Goal: Find contact information: Find contact information

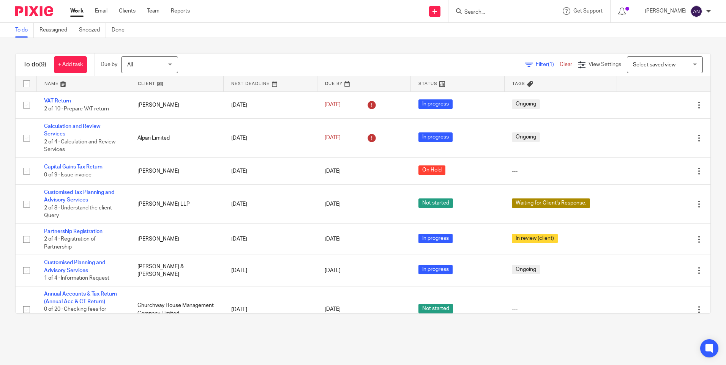
click at [382, 47] on div "To do (9) + Add task Due by All All Today Tomorrow This week Next week This mon…" at bounding box center [363, 183] width 726 height 291
click at [336, 49] on div "To do (9) + Add task Due by All All Today Tomorrow This week Next week This mon…" at bounding box center [363, 183] width 726 height 291
click at [308, 40] on div "To do (9) + Add task Due by All All Today Tomorrow This week Next week This mon…" at bounding box center [363, 183] width 726 height 291
click at [311, 46] on div "To do (9) + Add task Due by All All Today Tomorrow This week Next week This mon…" at bounding box center [363, 183] width 726 height 291
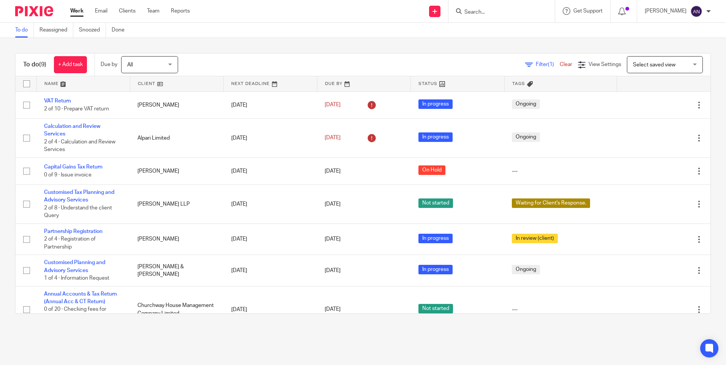
click at [477, 11] on input "Search" at bounding box center [498, 12] width 68 height 7
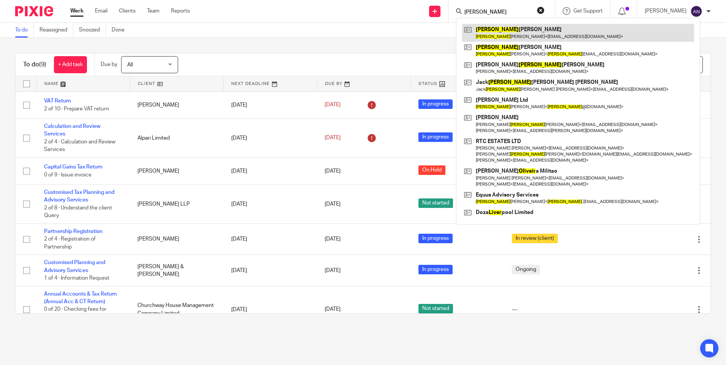
type input "[PERSON_NAME]"
click at [501, 36] on link at bounding box center [578, 32] width 232 height 17
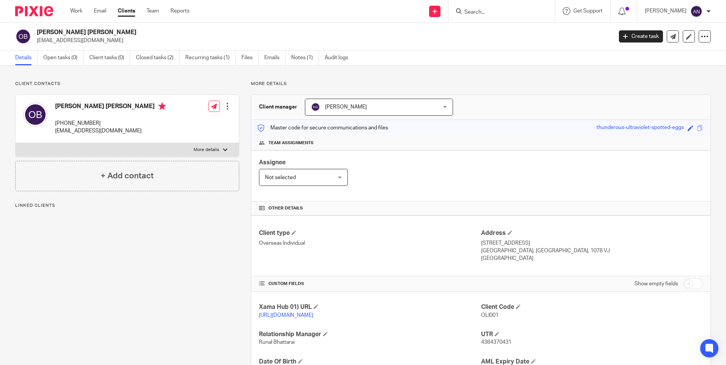
drag, startPoint x: 100, startPoint y: 123, endPoint x: 55, endPoint y: 120, distance: 44.2
click at [55, 120] on p "+44 750 096 3348" at bounding box center [110, 124] width 111 height 8
copy p "+44 750 096 3348"
click at [158, 122] on div "Oliver William Brennan +44 750 096 3348 owbrennan@hotmail.co.uk Edit contact Cr…" at bounding box center [127, 119] width 223 height 48
click at [616, 81] on p "More details" at bounding box center [481, 84] width 460 height 6
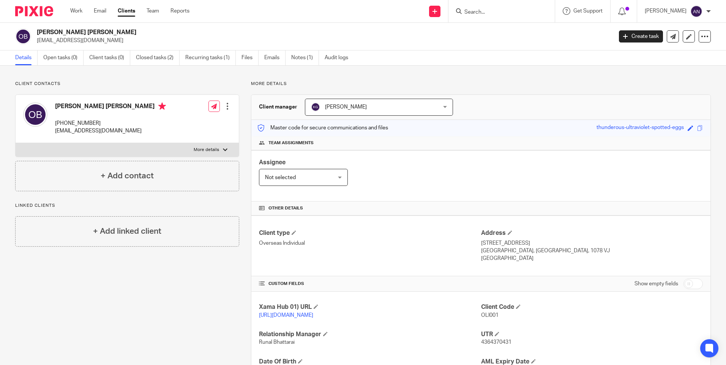
click at [616, 81] on p "More details" at bounding box center [481, 84] width 460 height 6
click at [487, 13] on input "Search" at bounding box center [498, 12] width 68 height 7
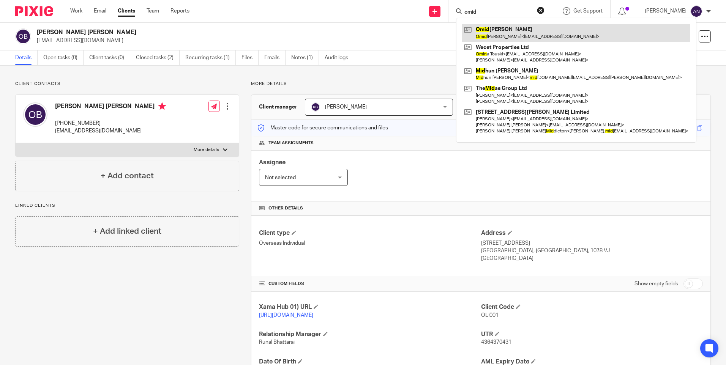
type input "omid"
click at [511, 37] on link at bounding box center [576, 32] width 228 height 17
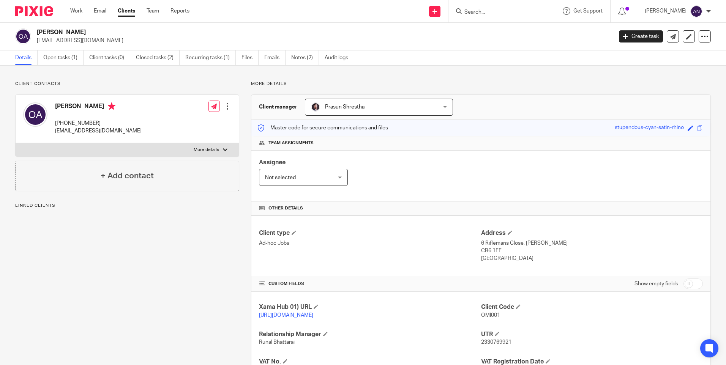
click at [53, 57] on link "Open tasks (1)" at bounding box center [63, 58] width 40 height 15
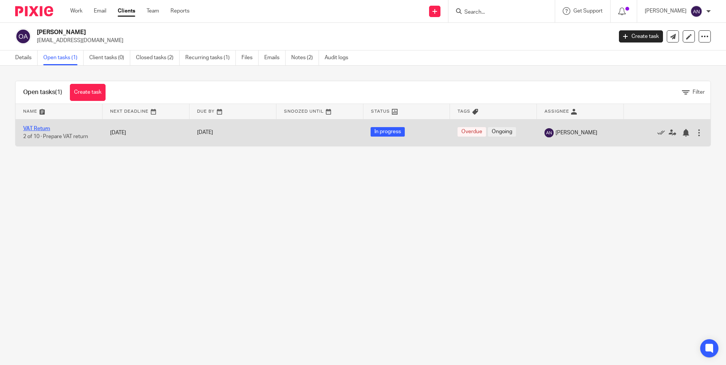
click at [47, 128] on link "VAT Return" at bounding box center [36, 128] width 27 height 5
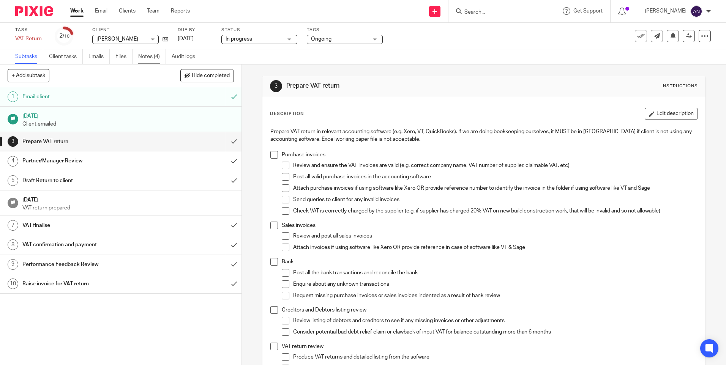
click at [146, 60] on link "Notes (4)" at bounding box center [152, 56] width 28 height 15
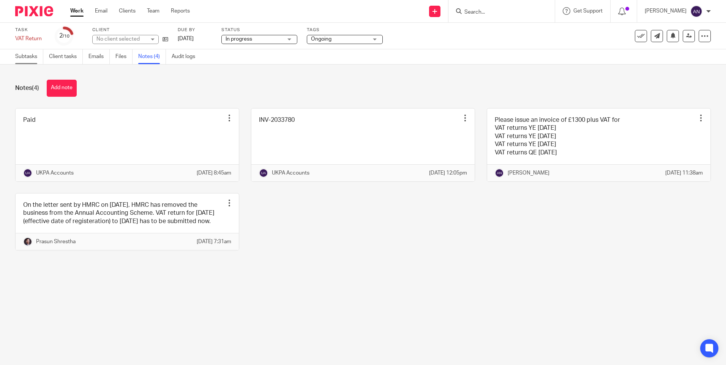
click at [30, 54] on link "Subtasks" at bounding box center [29, 56] width 28 height 15
click at [530, 86] on div "Notes (4) Add note" at bounding box center [363, 88] width 696 height 17
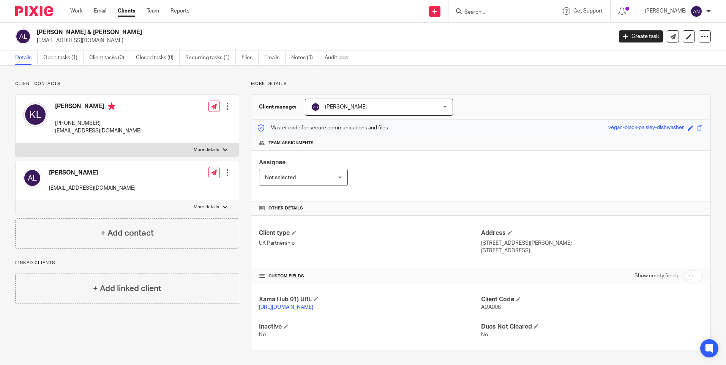
click at [483, 11] on input "Search" at bounding box center [498, 12] width 68 height 7
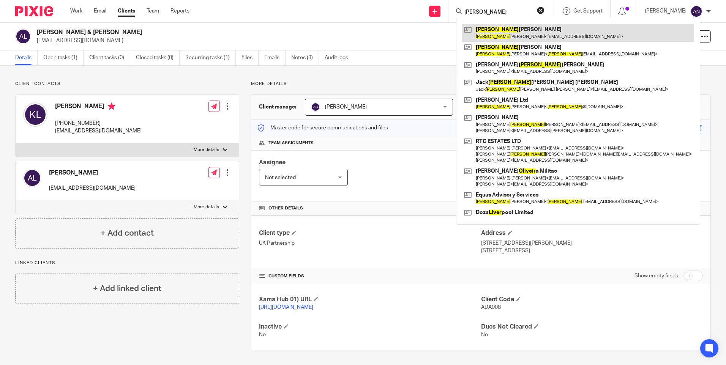
type input "[PERSON_NAME]"
click at [494, 32] on link at bounding box center [578, 32] width 232 height 17
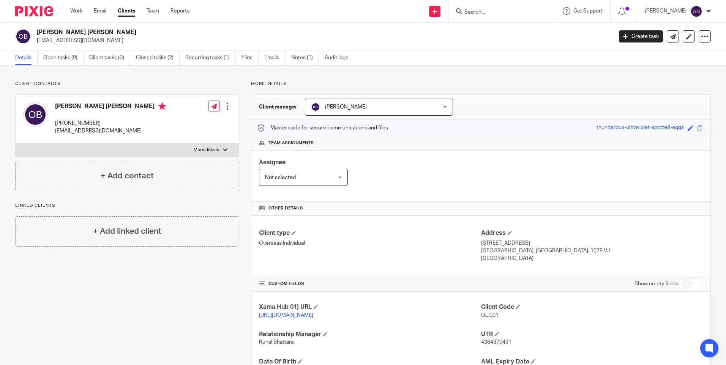
drag, startPoint x: 100, startPoint y: 123, endPoint x: 54, endPoint y: 118, distance: 46.9
click at [54, 118] on div "[PERSON_NAME] [PERSON_NAME] [PHONE_NUMBER] [EMAIL_ADDRESS][DOMAIN_NAME]" at bounding box center [94, 119] width 143 height 40
copy p "[PHONE_NUMBER]"
click at [376, 151] on div "Assignee Not selected Not selected Not selected [PERSON_NAME] [PERSON_NAME] [PE…" at bounding box center [480, 175] width 459 height 51
click at [530, 84] on p "More details" at bounding box center [481, 84] width 460 height 6
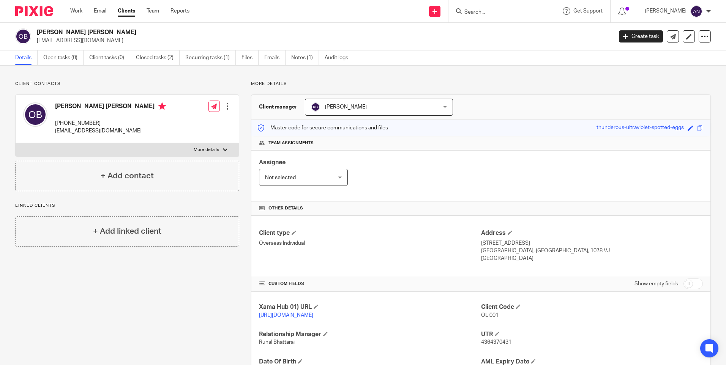
click at [530, 84] on p "More details" at bounding box center [481, 84] width 460 height 6
click at [517, 86] on p "More details" at bounding box center [481, 84] width 460 height 6
